Goal: Task Accomplishment & Management: Manage account settings

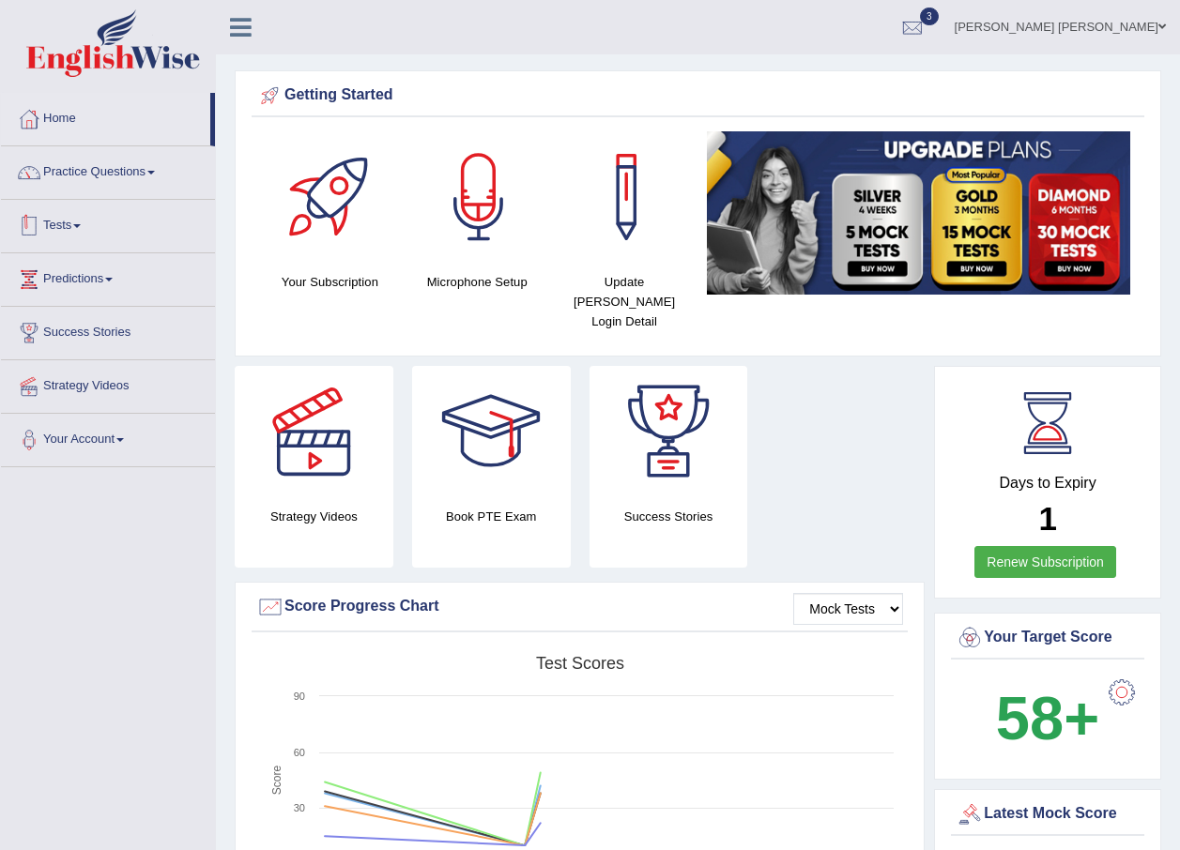
click at [77, 230] on link "Tests" at bounding box center [108, 223] width 214 height 47
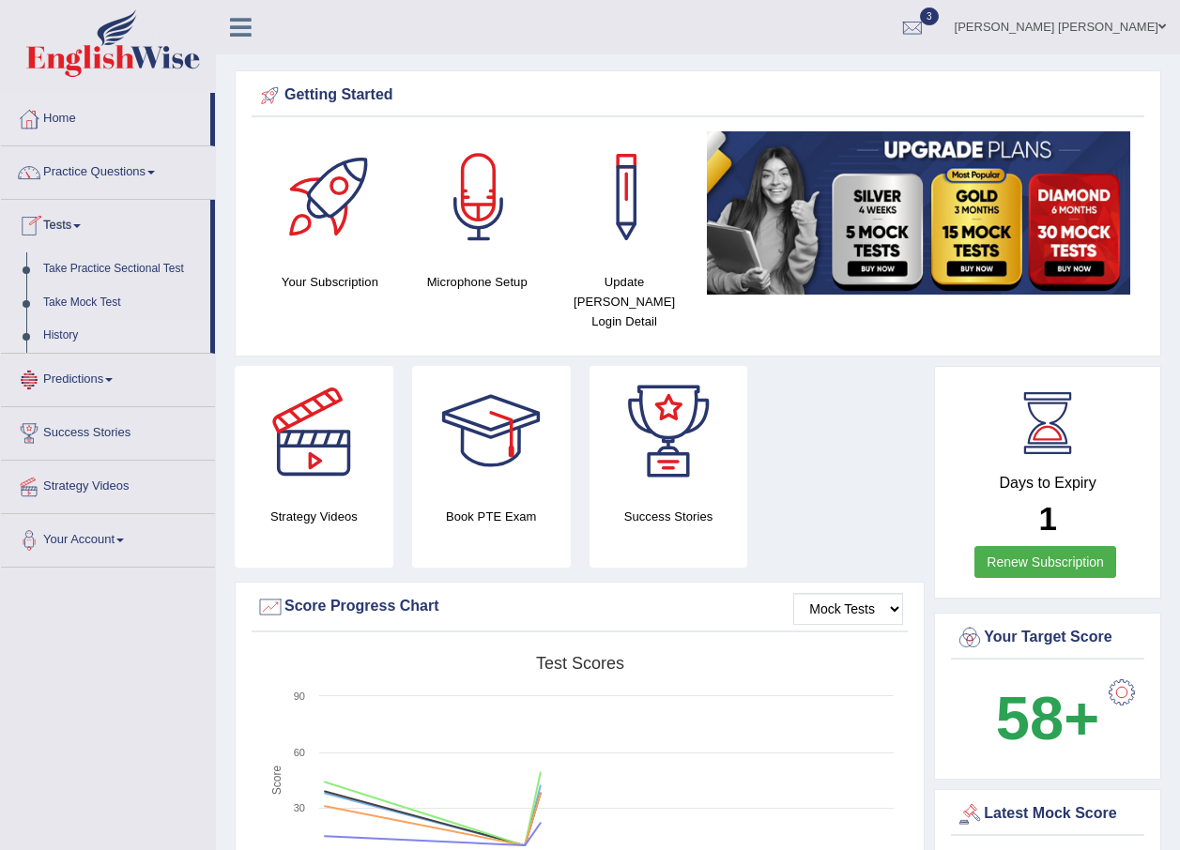
click at [76, 331] on link "History" at bounding box center [123, 336] width 176 height 34
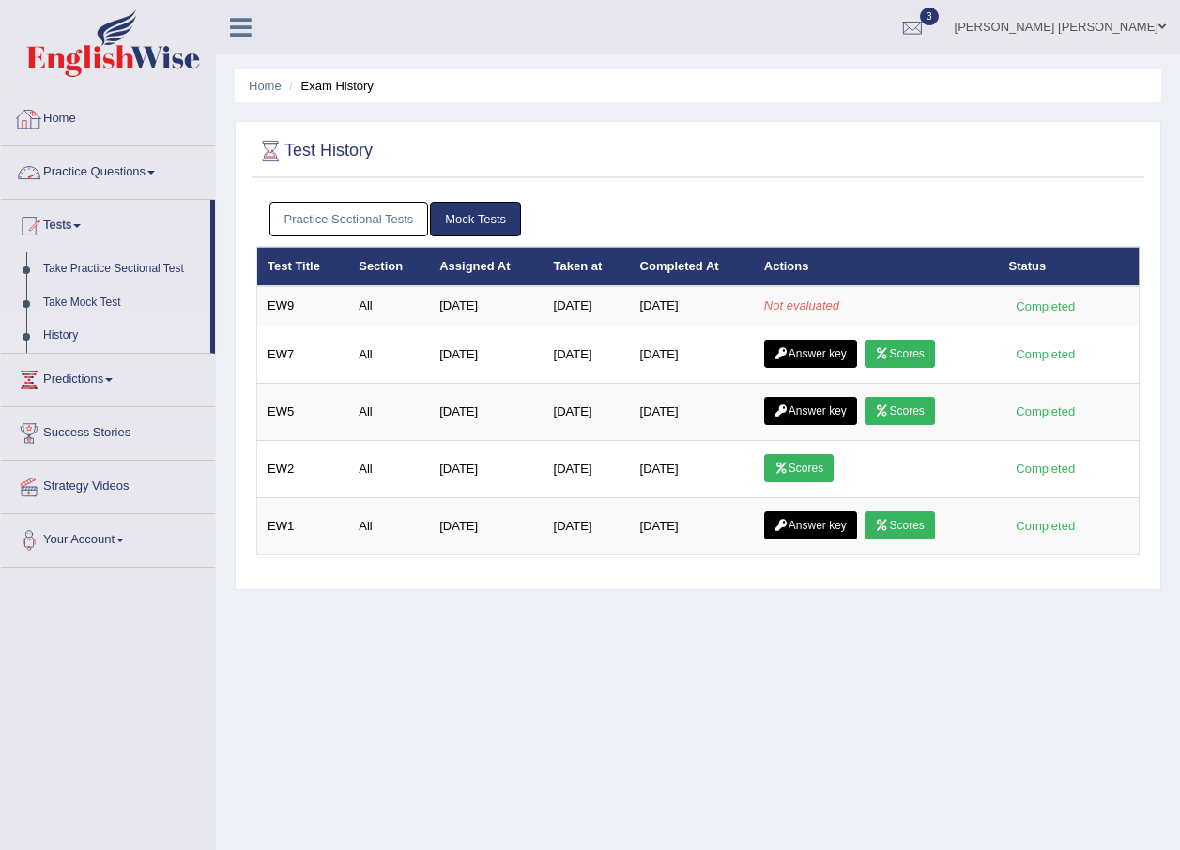
click at [58, 115] on link "Home" at bounding box center [108, 116] width 214 height 47
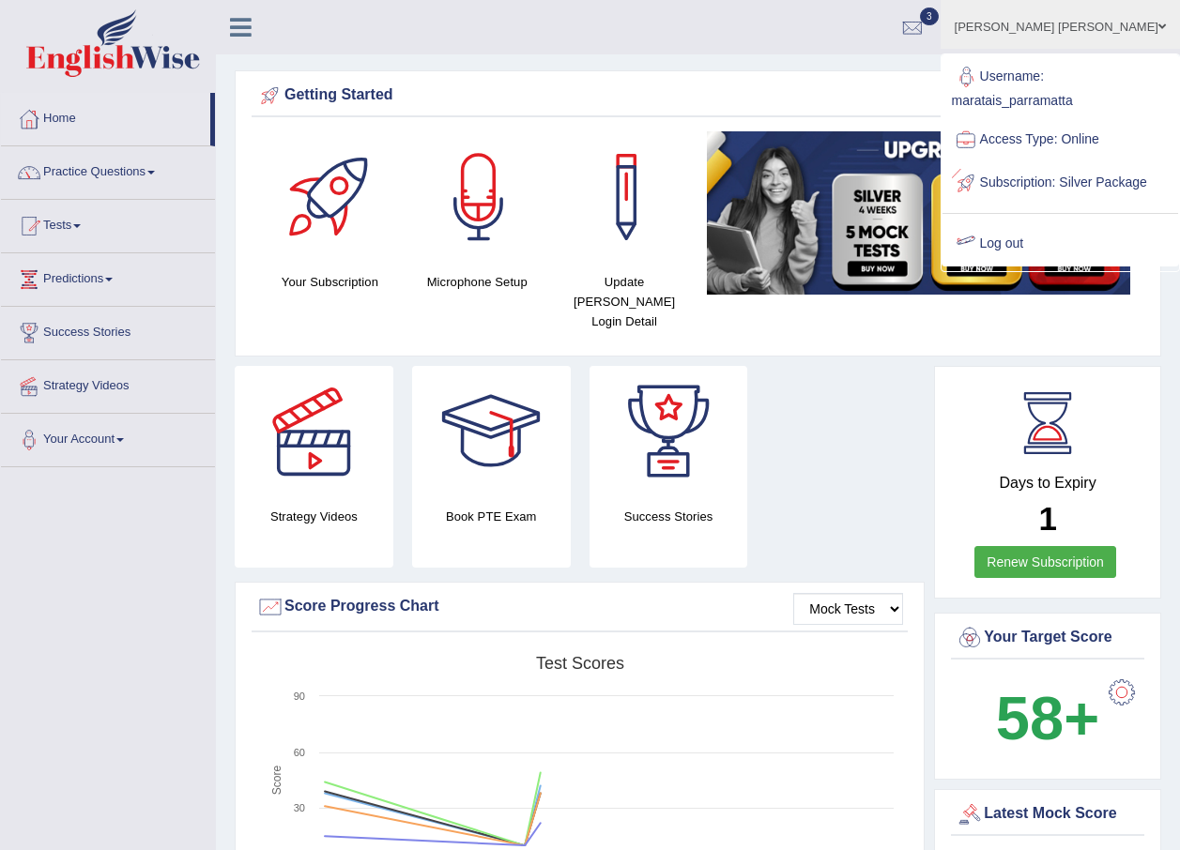
click at [1043, 260] on link "Log out" at bounding box center [1060, 243] width 236 height 43
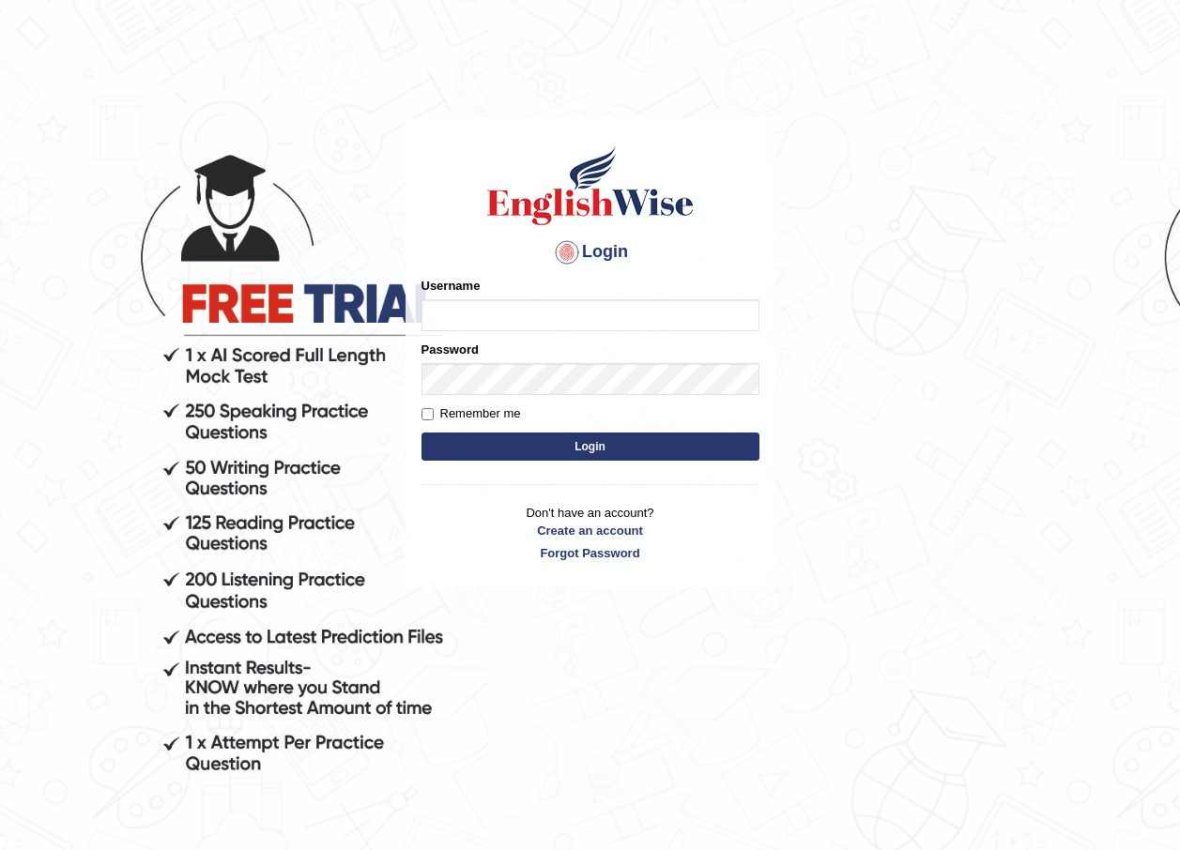
click at [474, 313] on input "Username" at bounding box center [590, 315] width 338 height 32
type input "maratais_parramatta"
click at [650, 454] on button "Login" at bounding box center [590, 447] width 338 height 28
